Goal: Check status: Check status

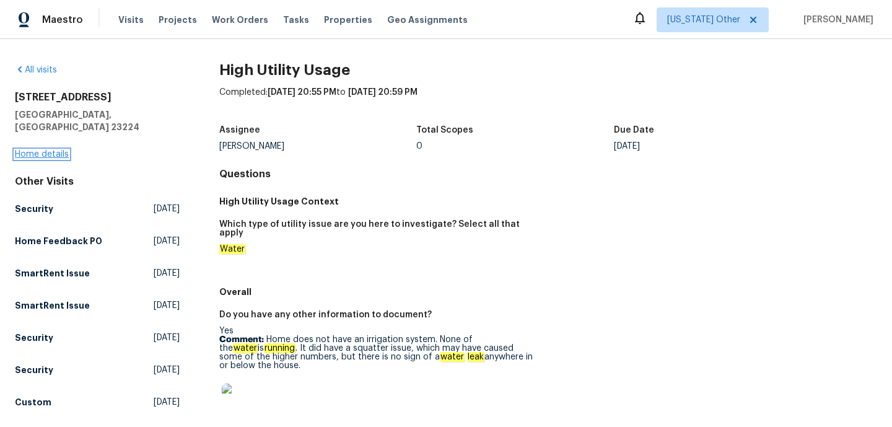
click at [52, 150] on link "Home details" at bounding box center [42, 154] width 54 height 9
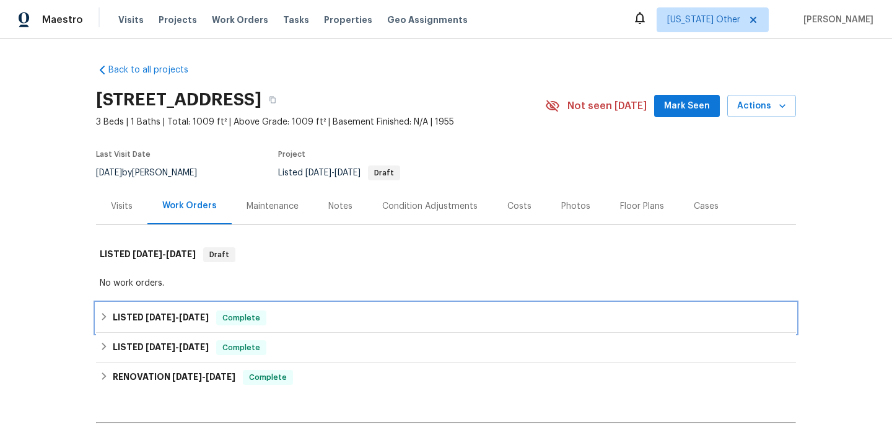
click at [278, 320] on div "LISTED [DATE] - [DATE] Complete" at bounding box center [446, 317] width 693 height 15
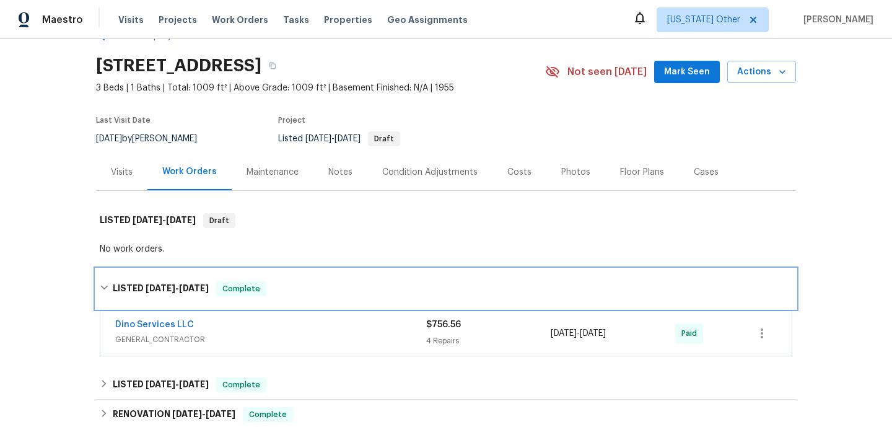
scroll to position [63, 0]
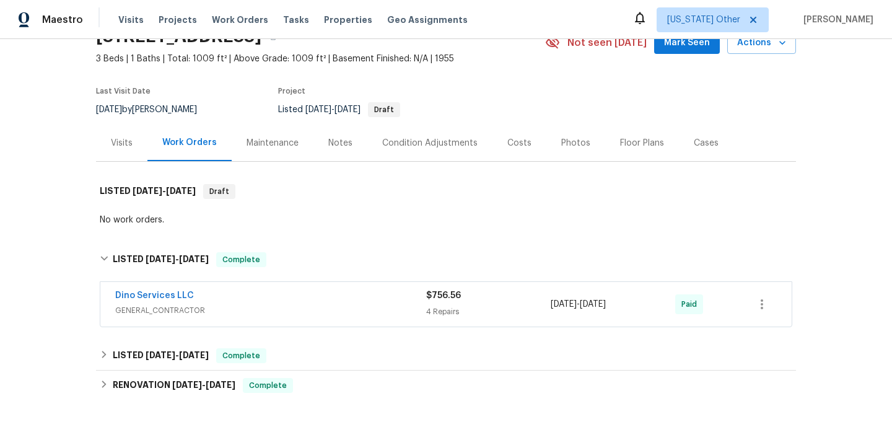
click at [294, 307] on span "GENERAL_CONTRACTOR" at bounding box center [270, 310] width 311 height 12
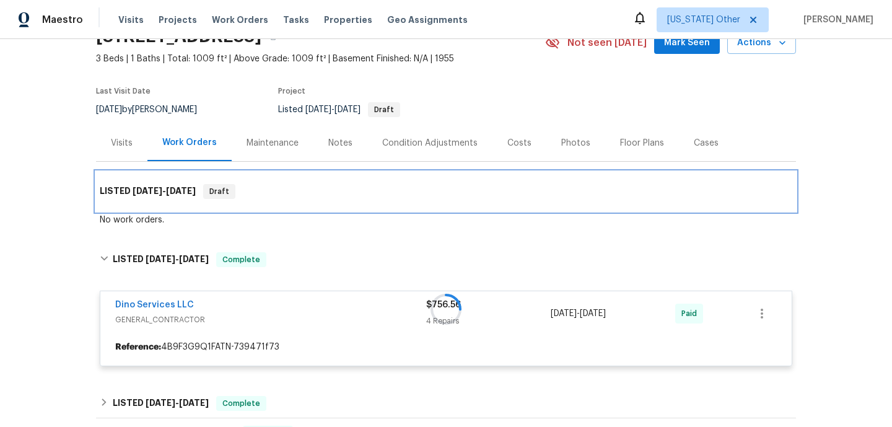
click at [292, 178] on div "LISTED [DATE] - [DATE] Draft" at bounding box center [446, 192] width 700 height 40
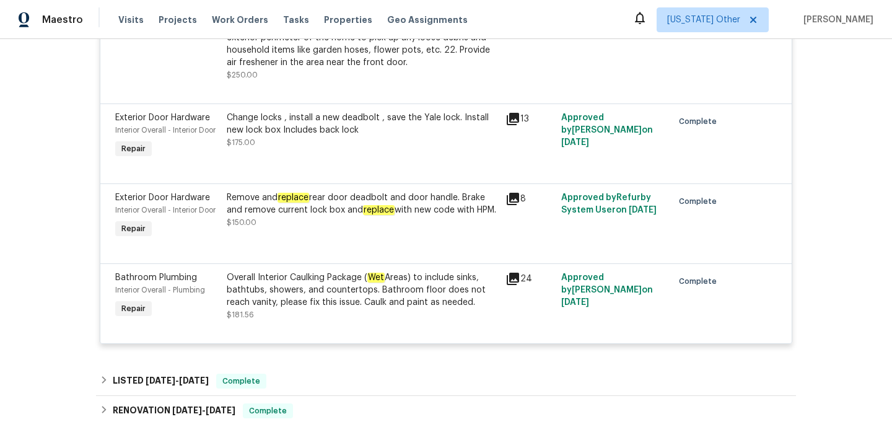
scroll to position [643, 0]
